Goal: Understand process/instructions: Learn about a topic

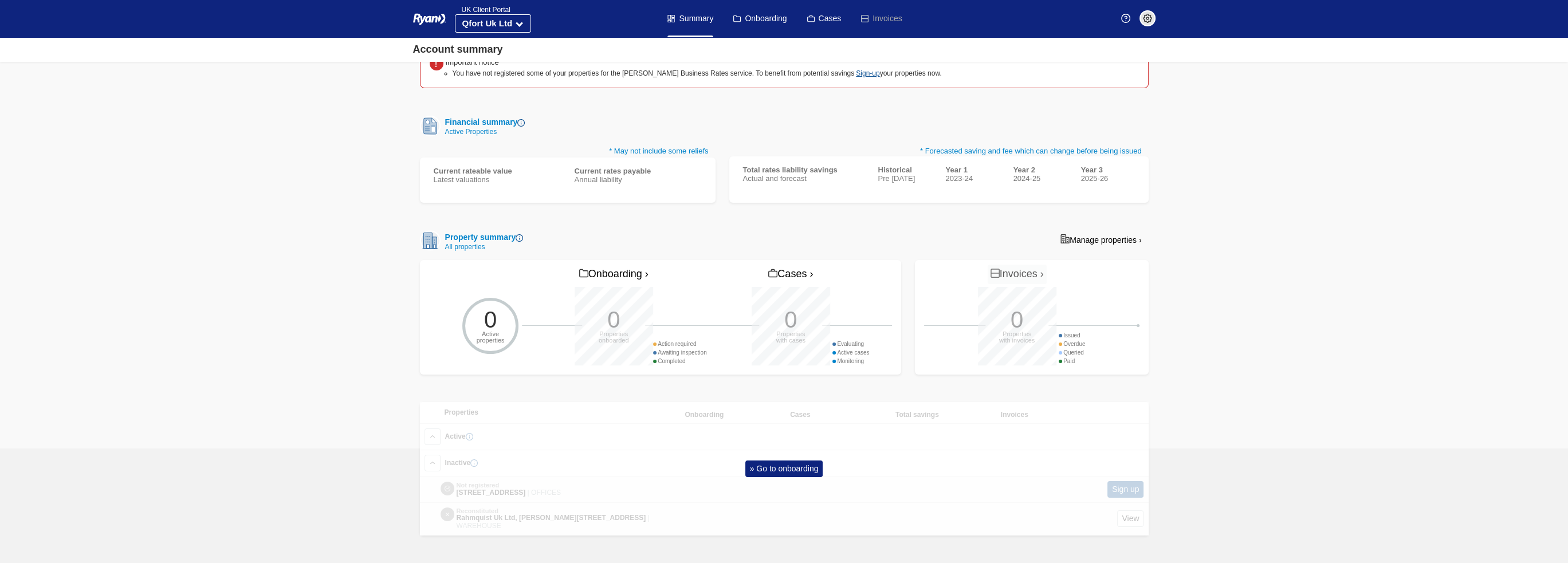
scroll to position [137, 0]
click at [764, 470] on link "» Go to onboarding" at bounding box center [784, 468] width 78 height 16
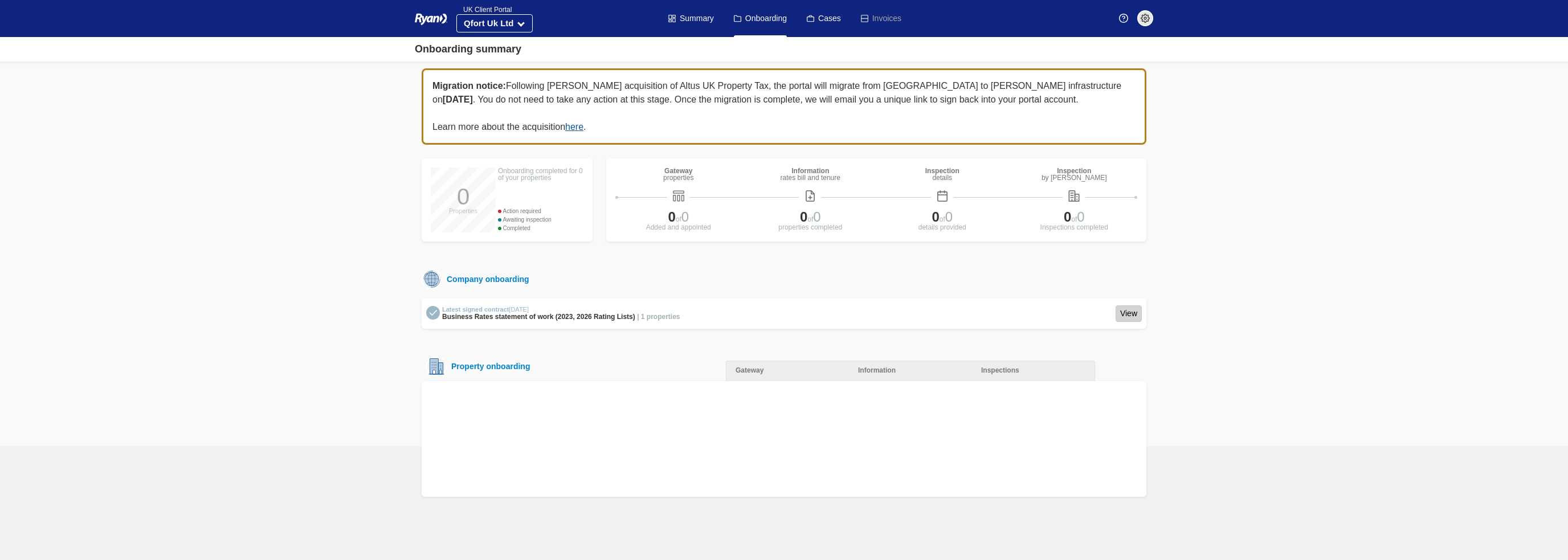
click at [1128, 317] on link "View" at bounding box center [1129, 313] width 26 height 16
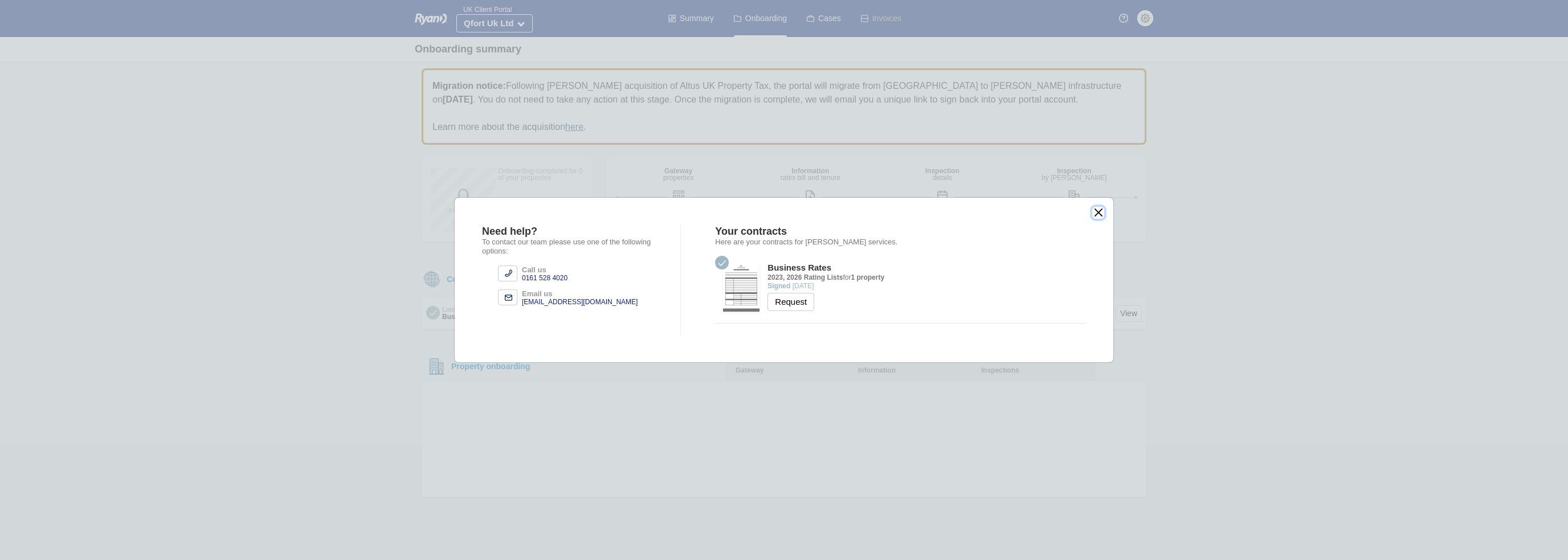
click at [1099, 211] on button "close" at bounding box center [1098, 213] width 12 height 12
